Goal: Navigation & Orientation: Find specific page/section

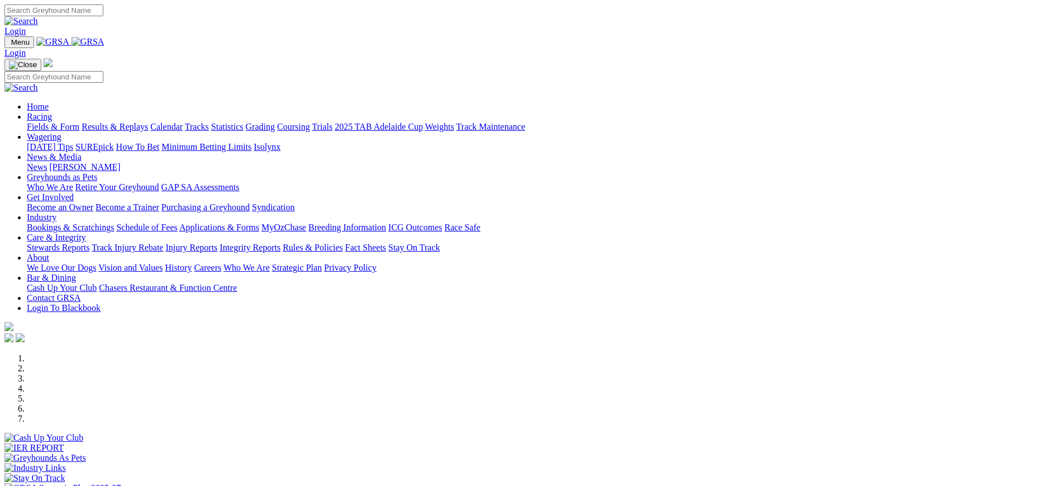
click at [104, 45] on img at bounding box center [88, 42] width 33 height 10
click at [120, 162] on link "[PERSON_NAME]" at bounding box center [84, 166] width 71 height 9
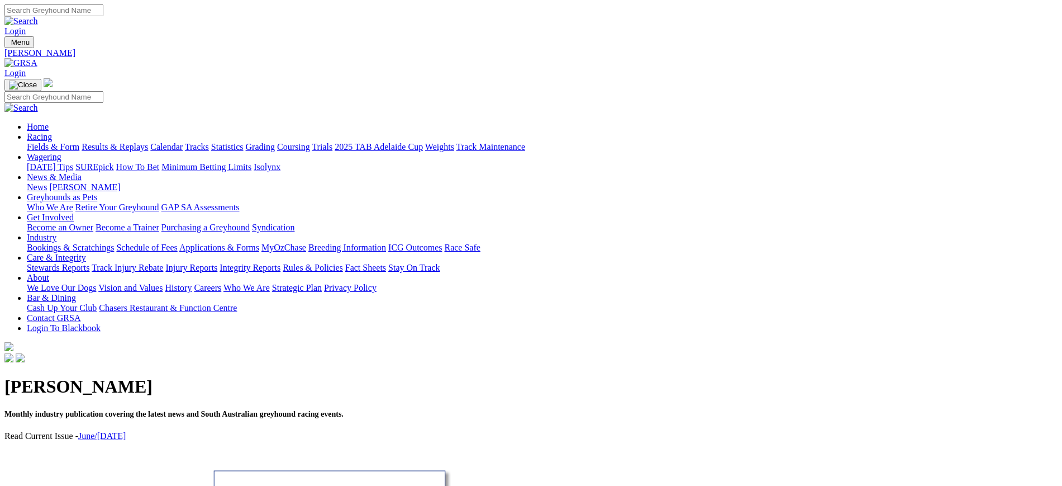
click at [47, 182] on link "News" at bounding box center [37, 186] width 20 height 9
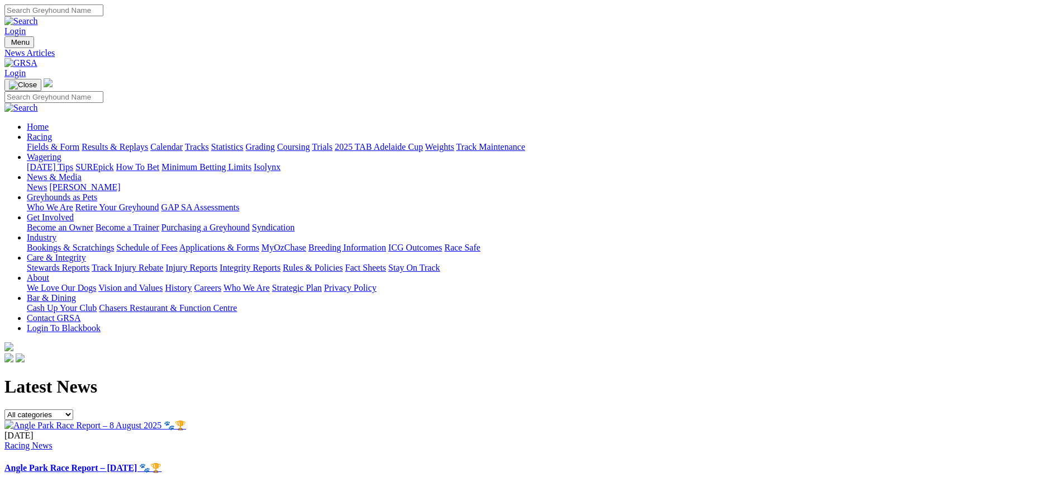
click at [161, 463] on link "Angle Park Race Report – [DATE] 🐾🏆" at bounding box center [82, 467] width 157 height 9
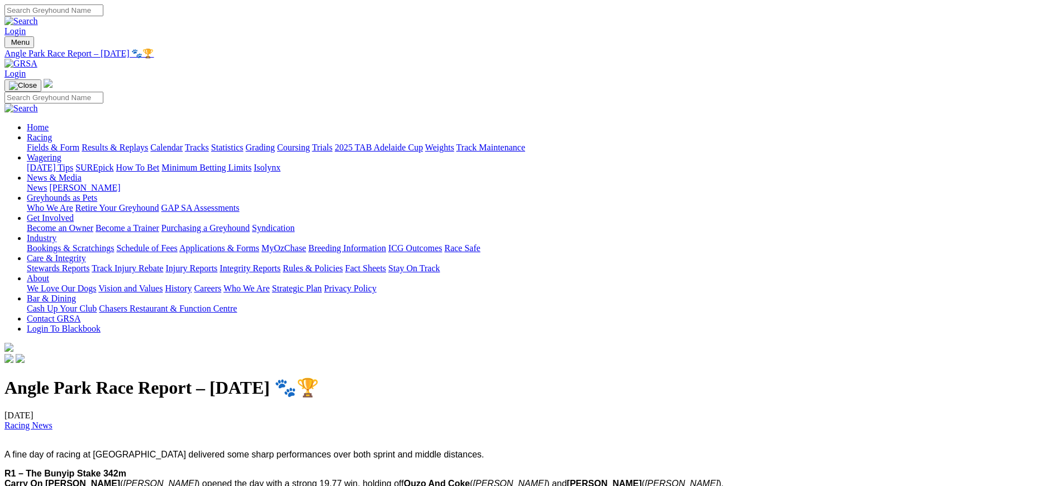
click at [37, 59] on img at bounding box center [20, 64] width 33 height 10
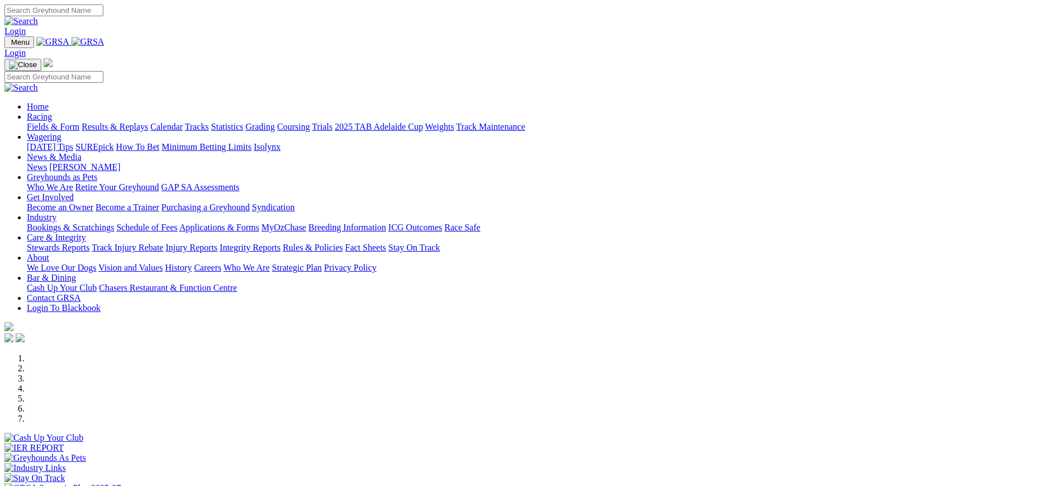
click at [310, 122] on link "Coursing" at bounding box center [293, 126] width 33 height 9
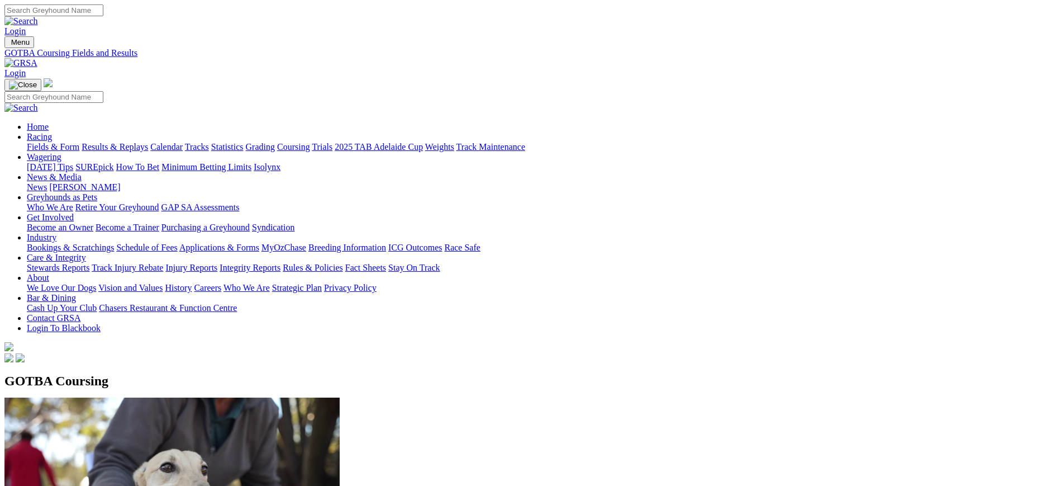
click at [37, 58] on link at bounding box center [20, 62] width 33 height 9
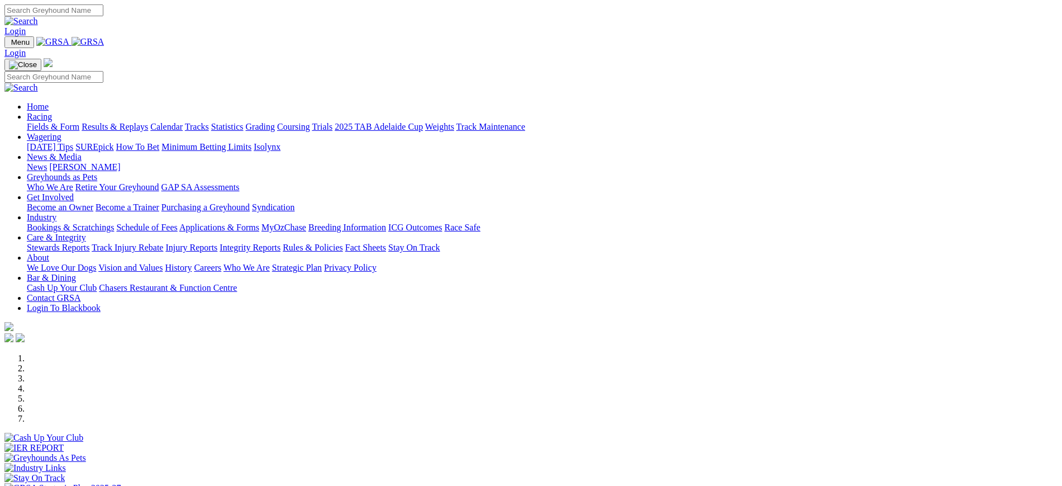
click at [47, 162] on link "News" at bounding box center [37, 166] width 20 height 9
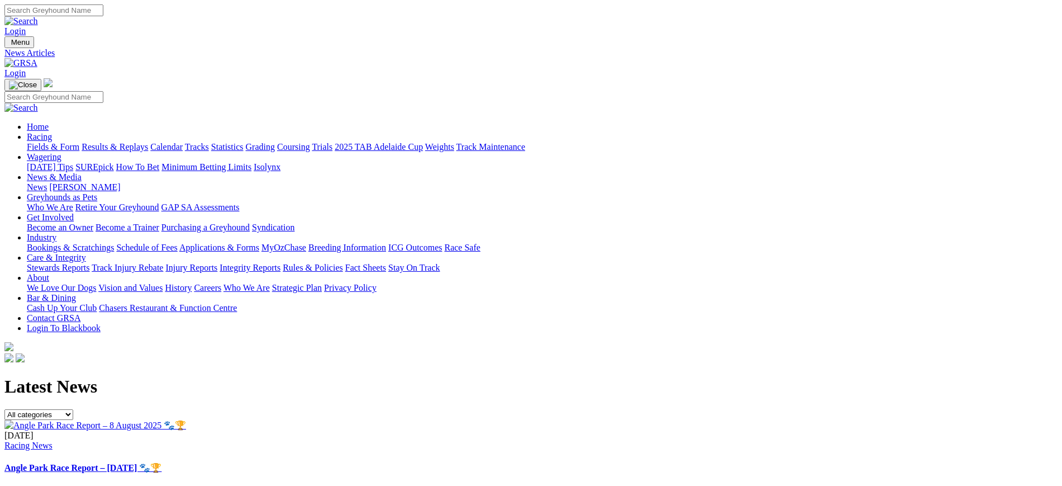
click at [310, 142] on link "Coursing" at bounding box center [293, 146] width 33 height 9
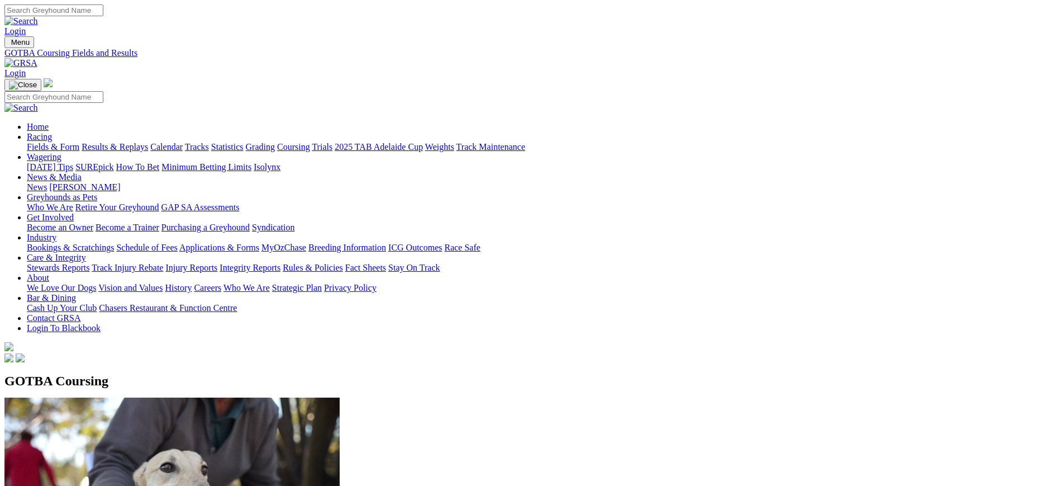
click at [37, 58] on img at bounding box center [20, 63] width 33 height 10
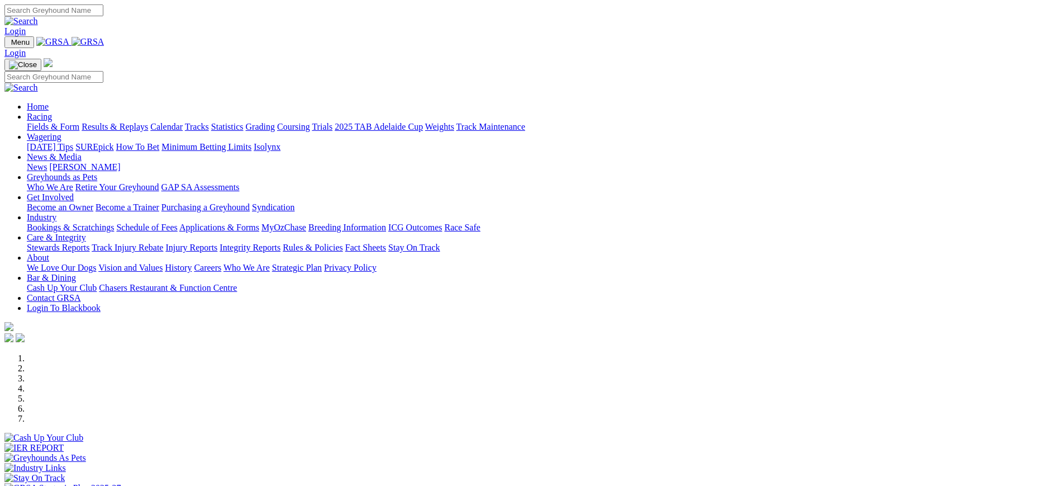
click at [47, 162] on link "News" at bounding box center [37, 166] width 20 height 9
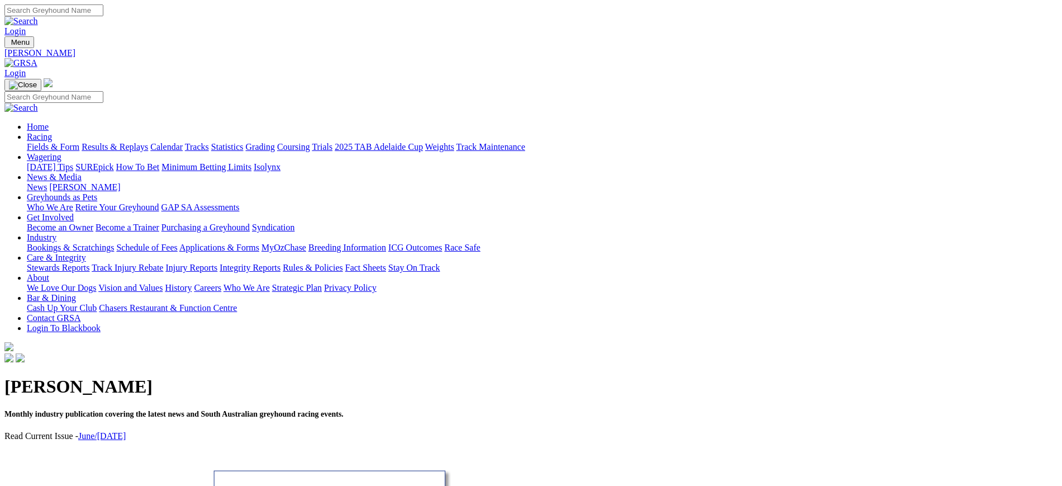
click at [310, 142] on link "Coursing" at bounding box center [293, 146] width 33 height 9
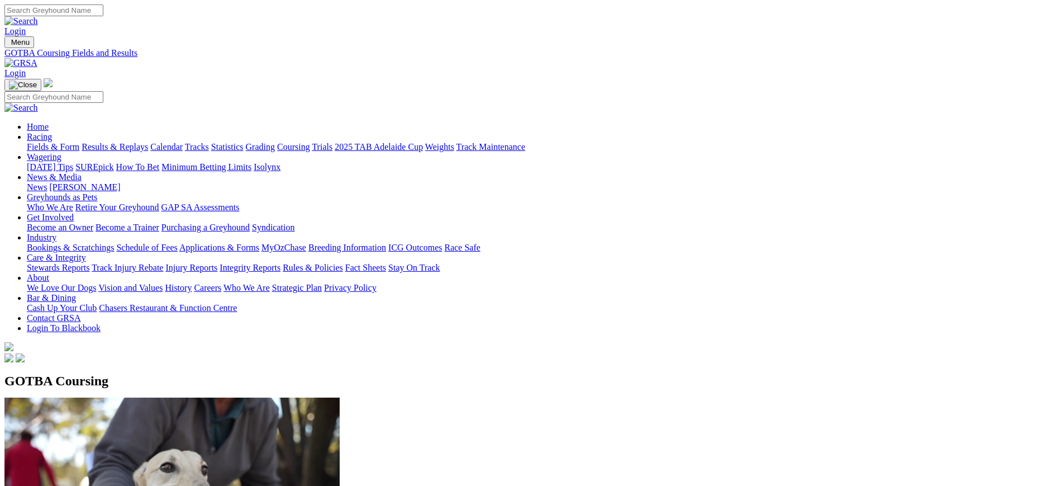
click at [37, 58] on img at bounding box center [20, 63] width 33 height 10
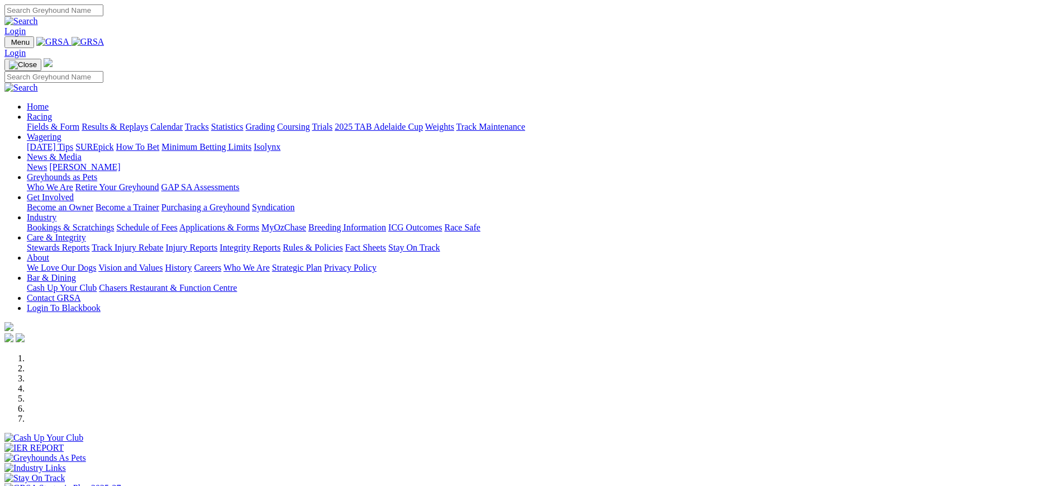
click at [310, 122] on link "Coursing" at bounding box center [293, 126] width 33 height 9
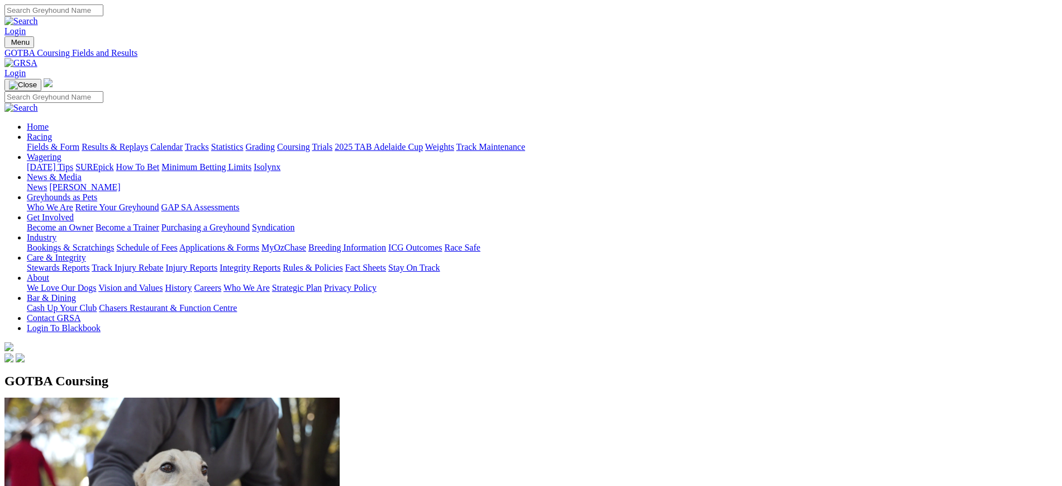
click at [37, 58] on img at bounding box center [20, 63] width 33 height 10
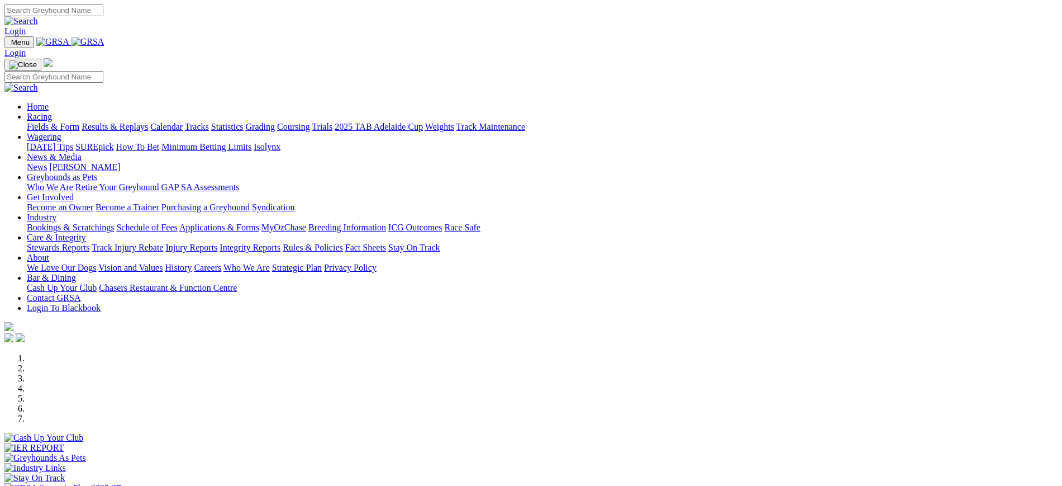
click at [310, 122] on link "Coursing" at bounding box center [293, 126] width 33 height 9
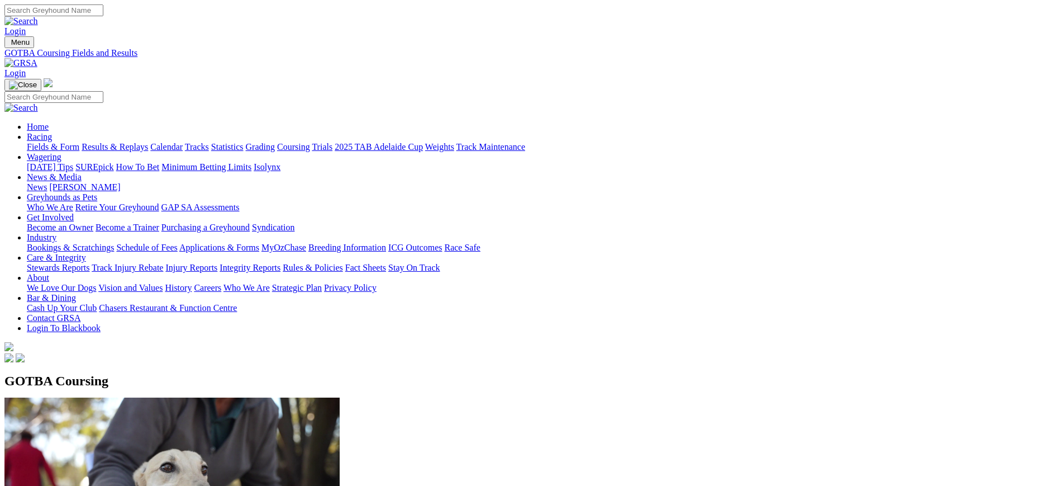
click at [47, 182] on link "News" at bounding box center [37, 186] width 20 height 9
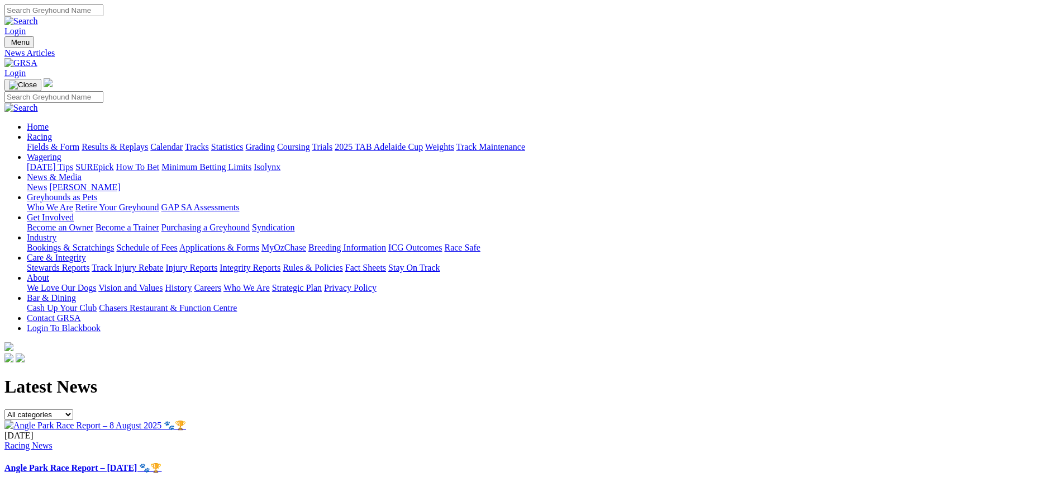
click at [120, 182] on link "[PERSON_NAME]" at bounding box center [84, 186] width 71 height 9
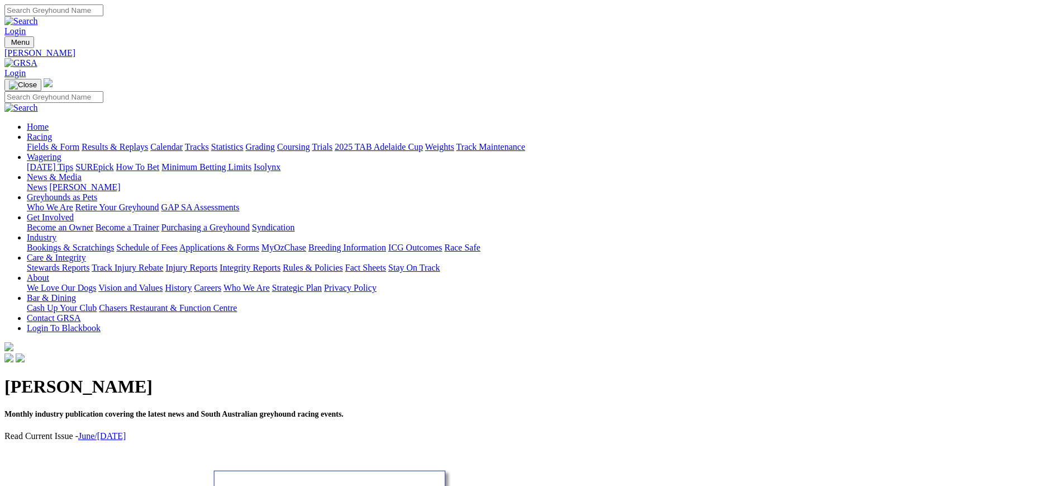
click at [37, 58] on img at bounding box center [20, 63] width 33 height 10
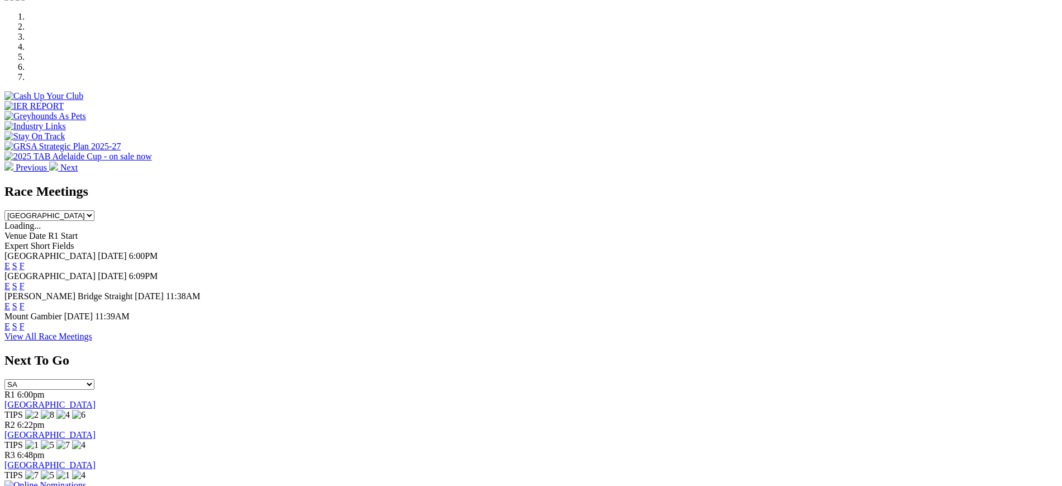
scroll to position [301, 0]
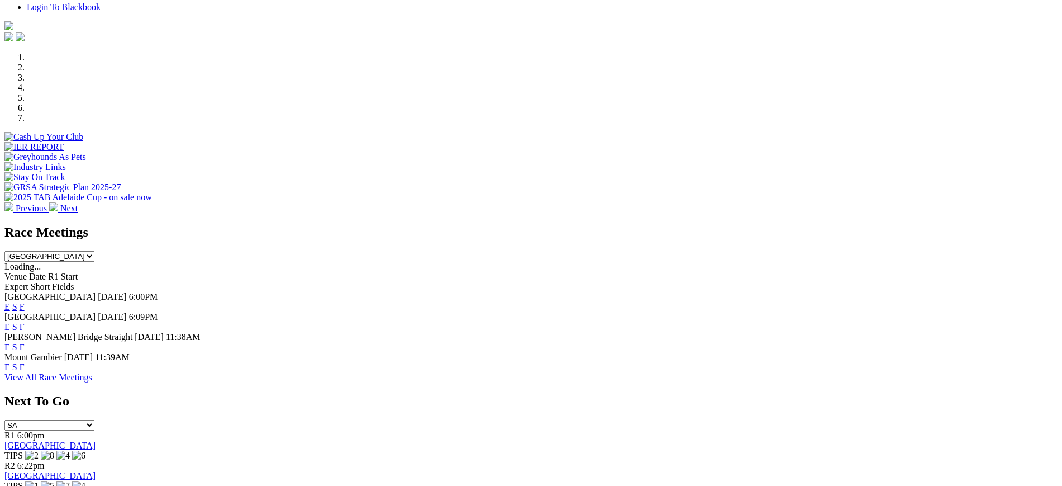
click at [25, 362] on link "F" at bounding box center [22, 366] width 5 height 9
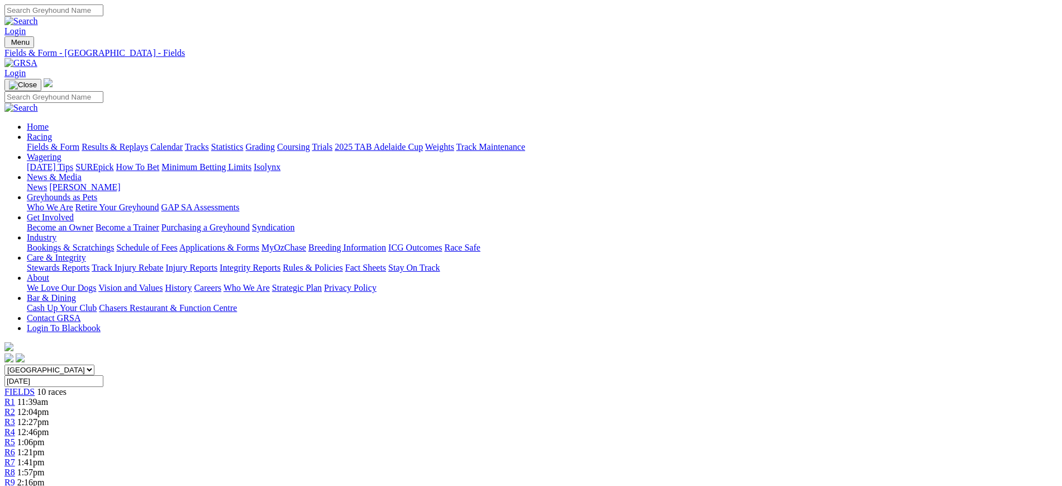
click at [423, 142] on link "2025 TAB Adelaide Cup" at bounding box center [379, 146] width 88 height 9
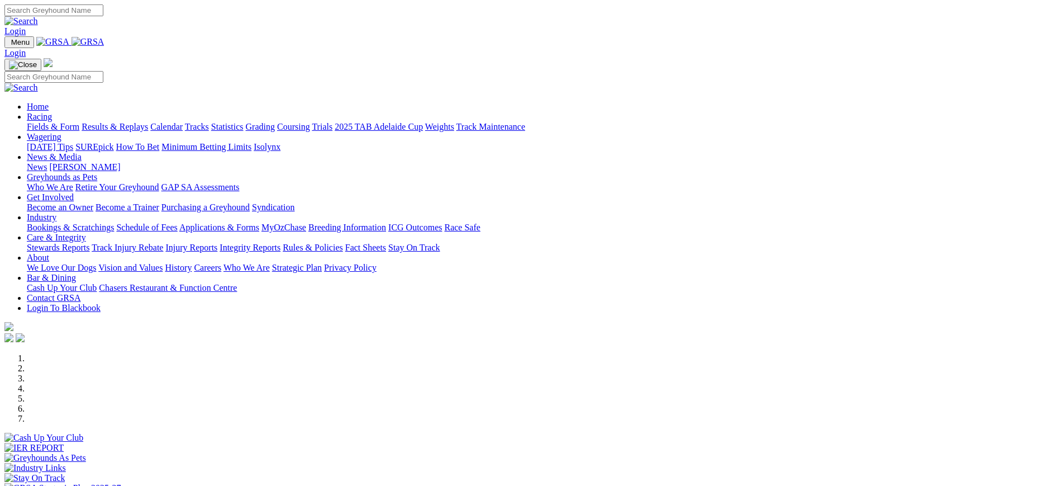
click at [442, 222] on link "ICG Outcomes" at bounding box center [415, 226] width 54 height 9
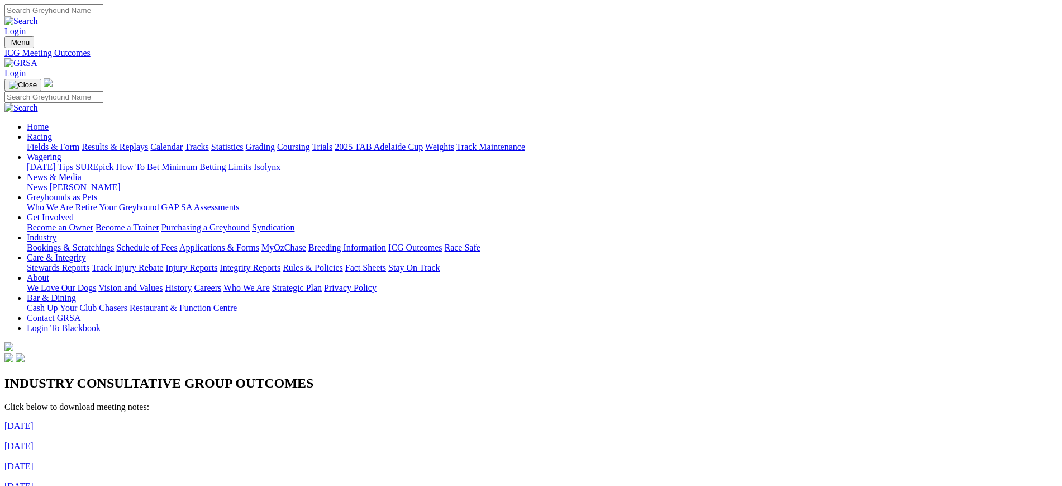
click at [275, 142] on link "Grading" at bounding box center [260, 146] width 29 height 9
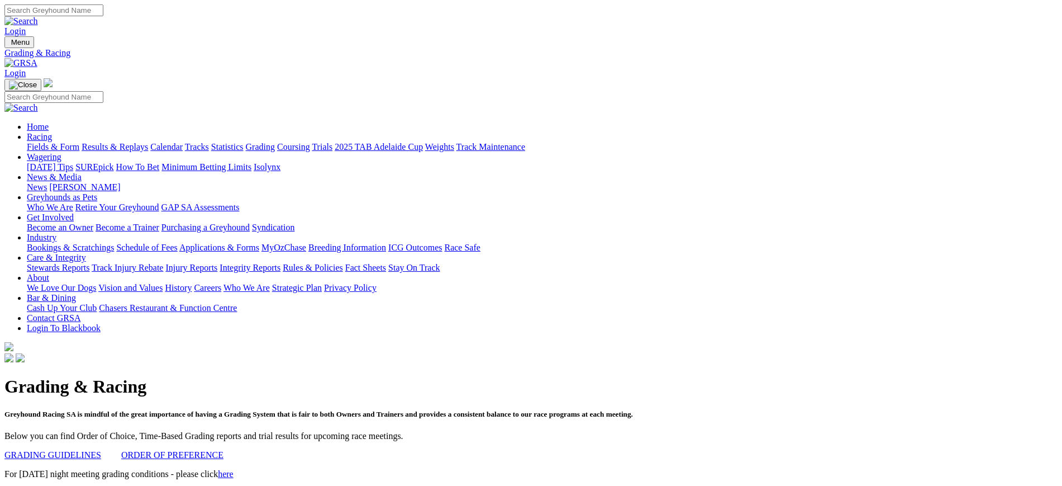
click at [253, 36] on div "Menu Grading & Racing Login Home Racing Fields & Form Results & Replays Calenda…" at bounding box center [530, 200] width 1053 height 328
click at [37, 58] on img at bounding box center [20, 63] width 33 height 10
